Goal: Task Accomplishment & Management: Manage account settings

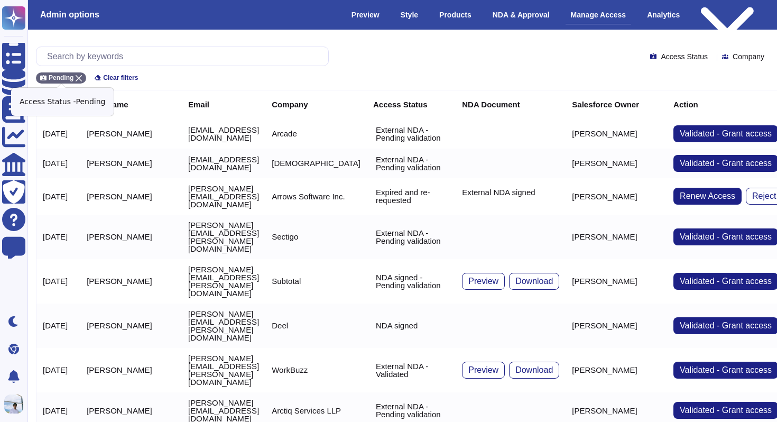
click at [80, 76] on icon at bounding box center [79, 78] width 6 height 6
click at [94, 57] on input "text" at bounding box center [185, 56] width 286 height 18
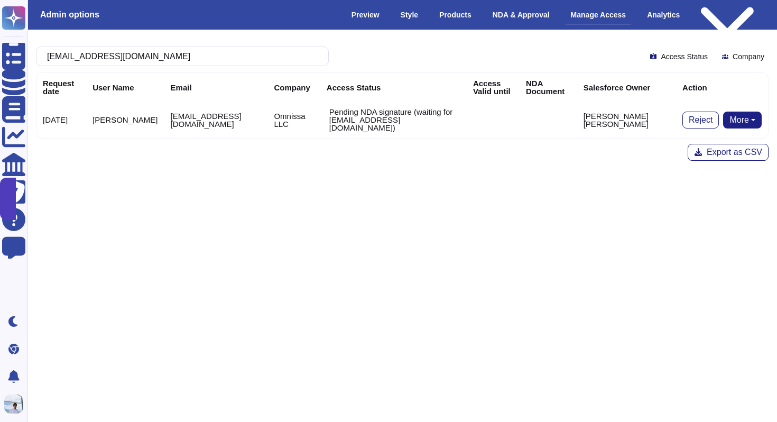
click at [734, 115] on button "More" at bounding box center [742, 119] width 39 height 17
type input "[EMAIL_ADDRESS][DOMAIN_NAME]"
click at [540, 163] on div "[EMAIL_ADDRESS][DOMAIN_NAME] Access Status Company Request date User Name Email…" at bounding box center [402, 104] width 766 height 148
click at [740, 111] on button "More" at bounding box center [742, 119] width 39 height 17
click at [720, 137] on link "Bypass [PERSON_NAME]" at bounding box center [703, 140] width 117 height 13
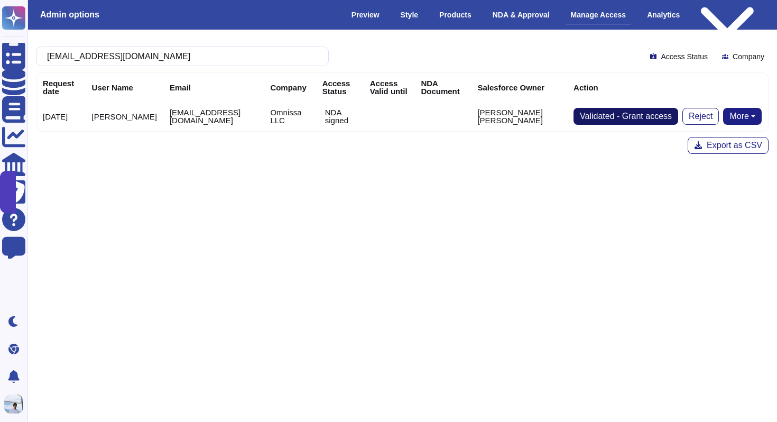
click at [616, 113] on span "Validated - Grant access" at bounding box center [626, 116] width 92 height 8
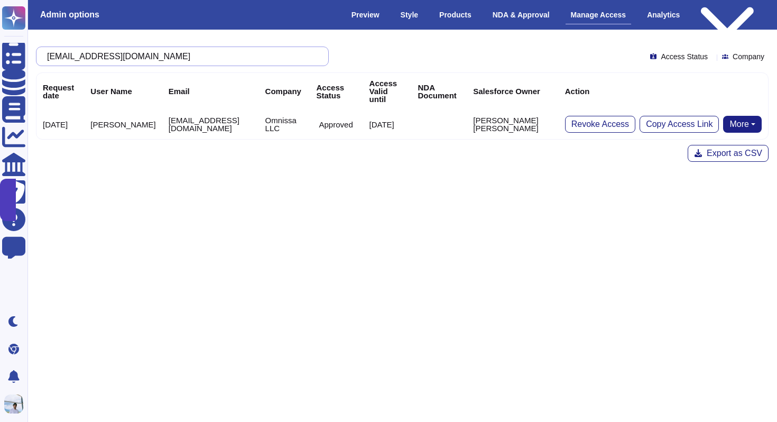
click at [198, 61] on input "[EMAIL_ADDRESS][DOMAIN_NAME]" at bounding box center [180, 56] width 276 height 18
paste input "text"
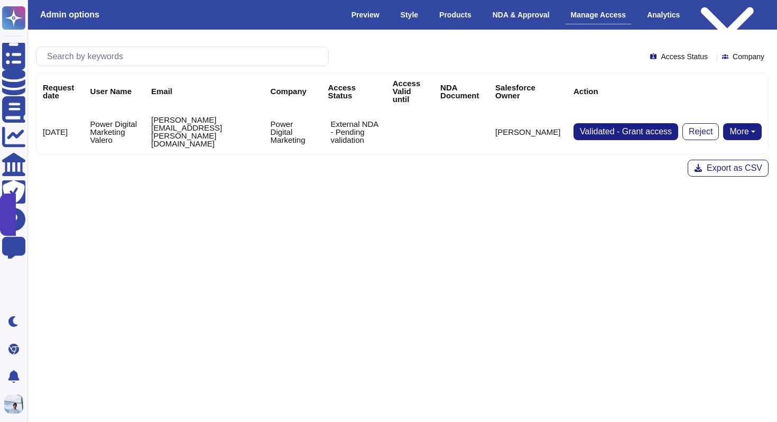
click at [750, 135] on button "More" at bounding box center [742, 131] width 39 height 17
type input "[PERSON_NAME][EMAIL_ADDRESS][PERSON_NAME][DOMAIN_NAME]"
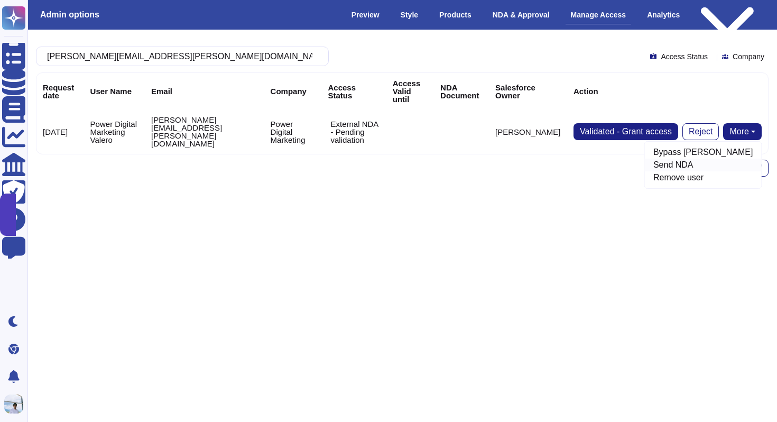
click at [712, 167] on link "Send NDA" at bounding box center [703, 165] width 117 height 13
